Goal: Find specific page/section: Find specific page/section

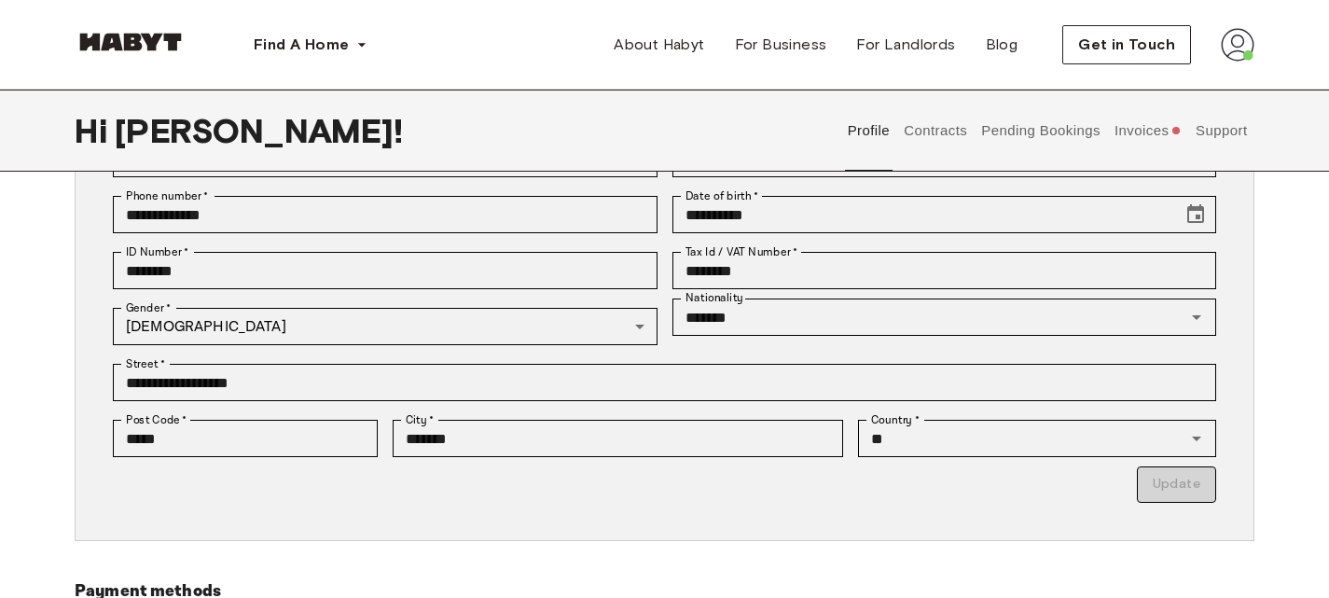
click at [950, 124] on button "Contracts" at bounding box center [936, 131] width 68 height 82
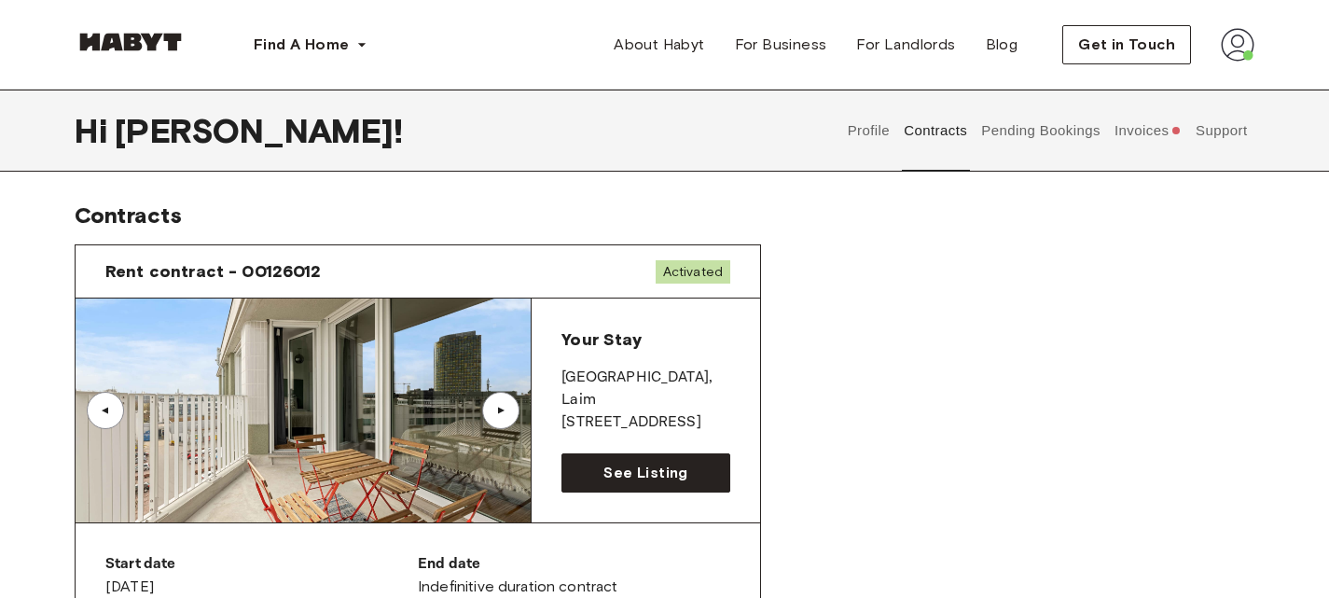
click at [426, 381] on img at bounding box center [303, 410] width 455 height 224
click at [600, 484] on link "See Listing" at bounding box center [645, 472] width 169 height 39
